Goal: Answer question/provide support

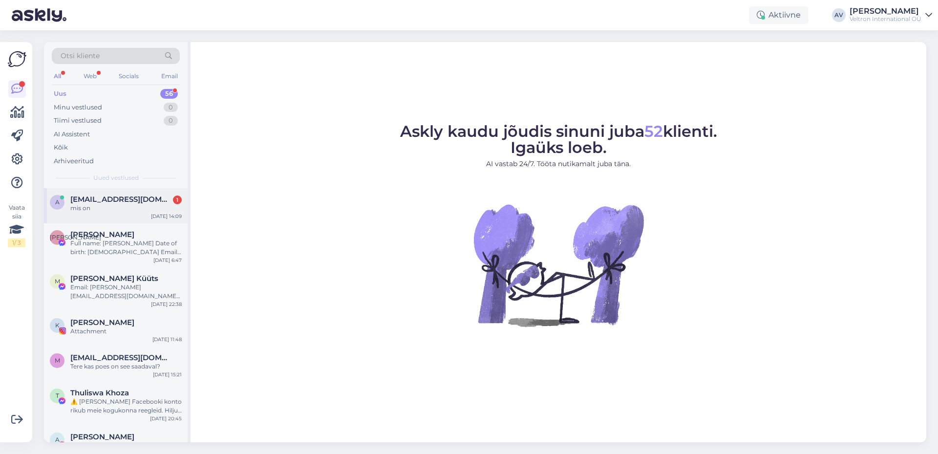
click at [122, 203] on span "[EMAIL_ADDRESS][DOMAIN_NAME]" at bounding box center [121, 199] width 102 height 9
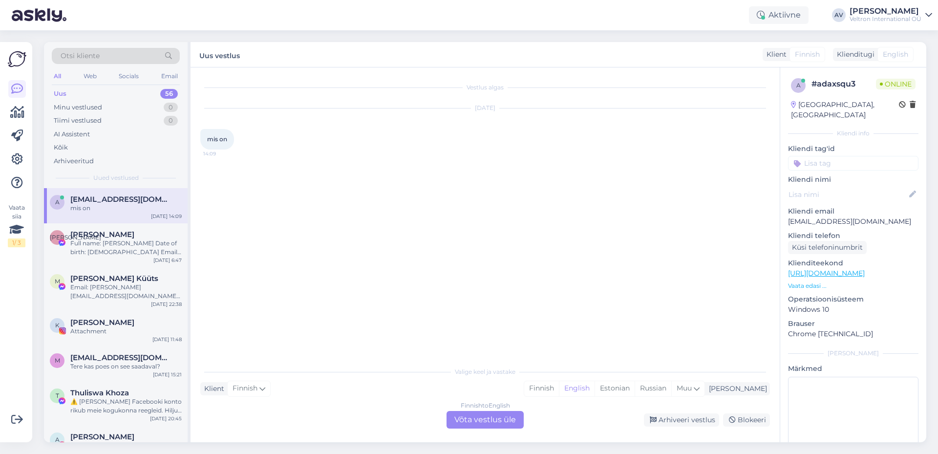
click at [463, 418] on div "Finnish to English Võta vestlus üle" at bounding box center [484, 420] width 77 height 18
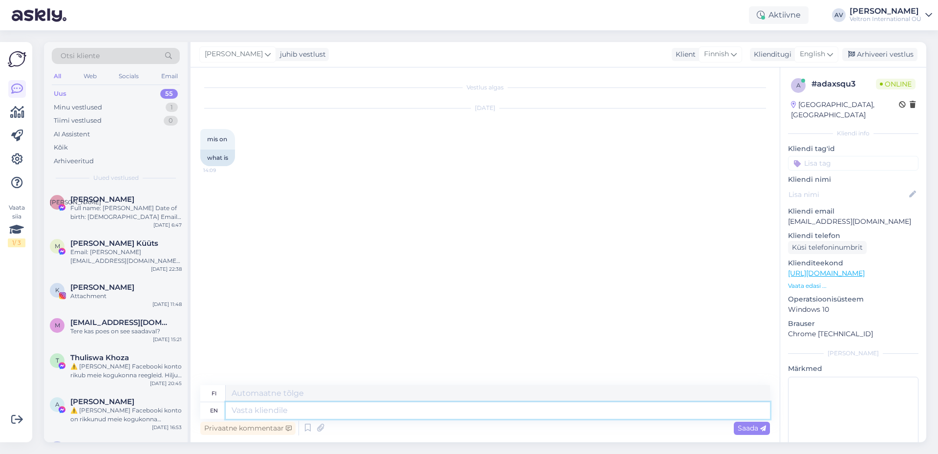
click at [285, 410] on textarea at bounding box center [498, 410] width 544 height 17
type textarea "tere"
click at [739, 427] on span "Saada" at bounding box center [752, 427] width 28 height 9
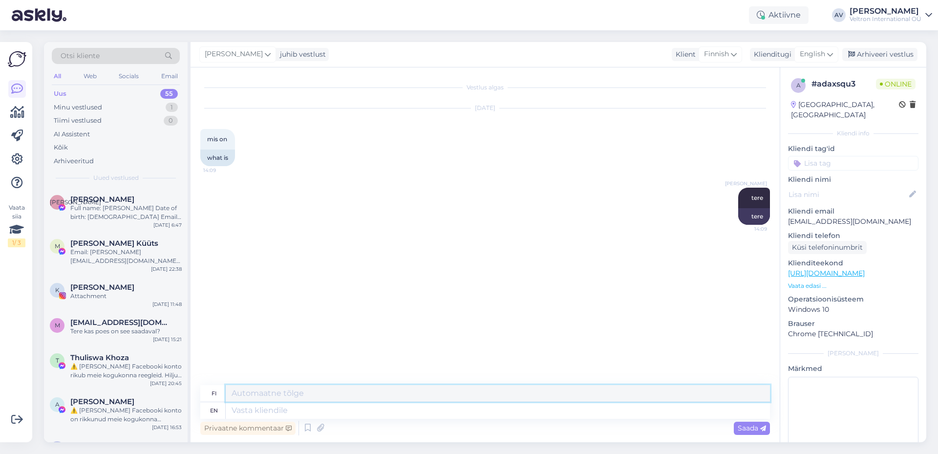
click at [292, 395] on textarea at bounding box center [498, 393] width 544 height 17
type textarea "t"
